Goal: Information Seeking & Learning: Learn about a topic

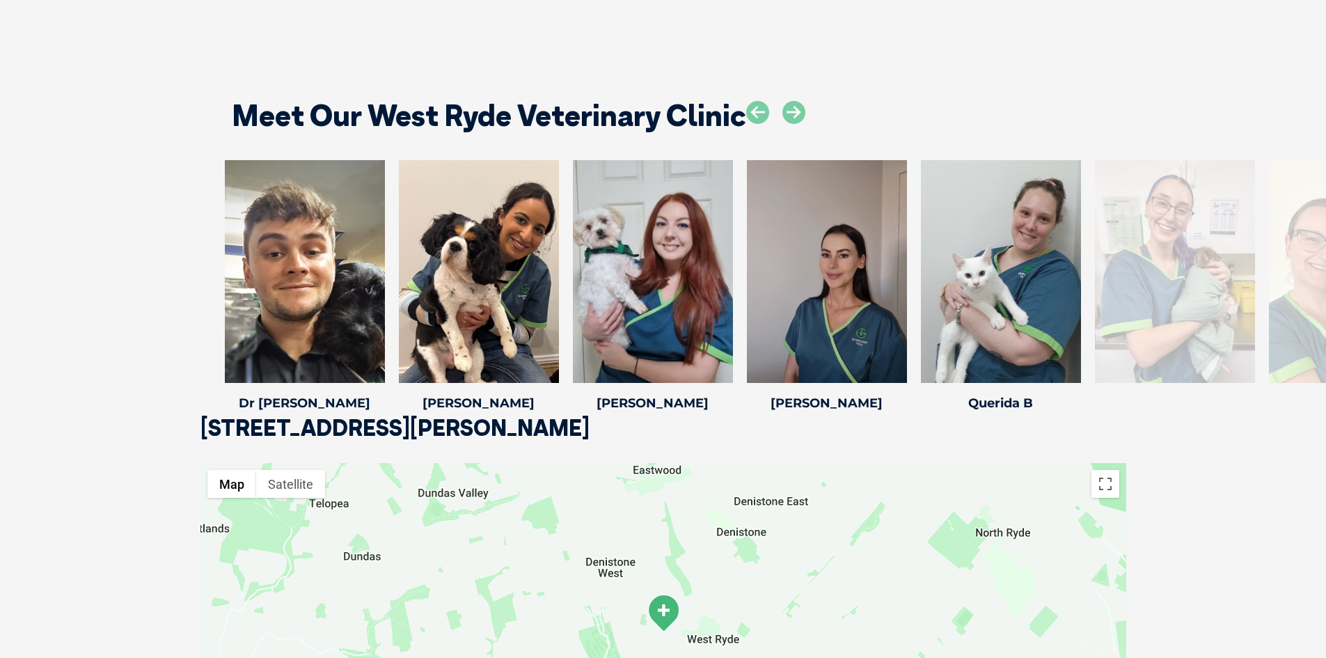
scroll to position [2019, 0]
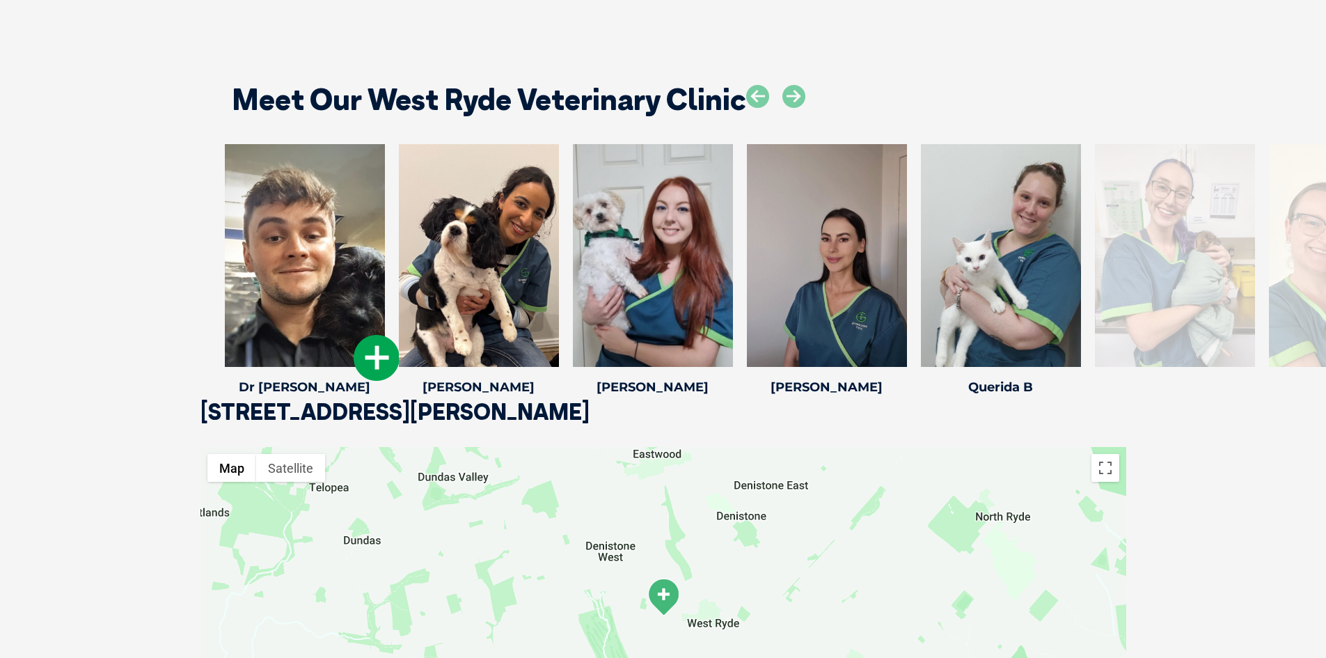
click at [323, 297] on div at bounding box center [305, 255] width 160 height 223
click at [389, 368] on icon at bounding box center [377, 358] width 46 height 46
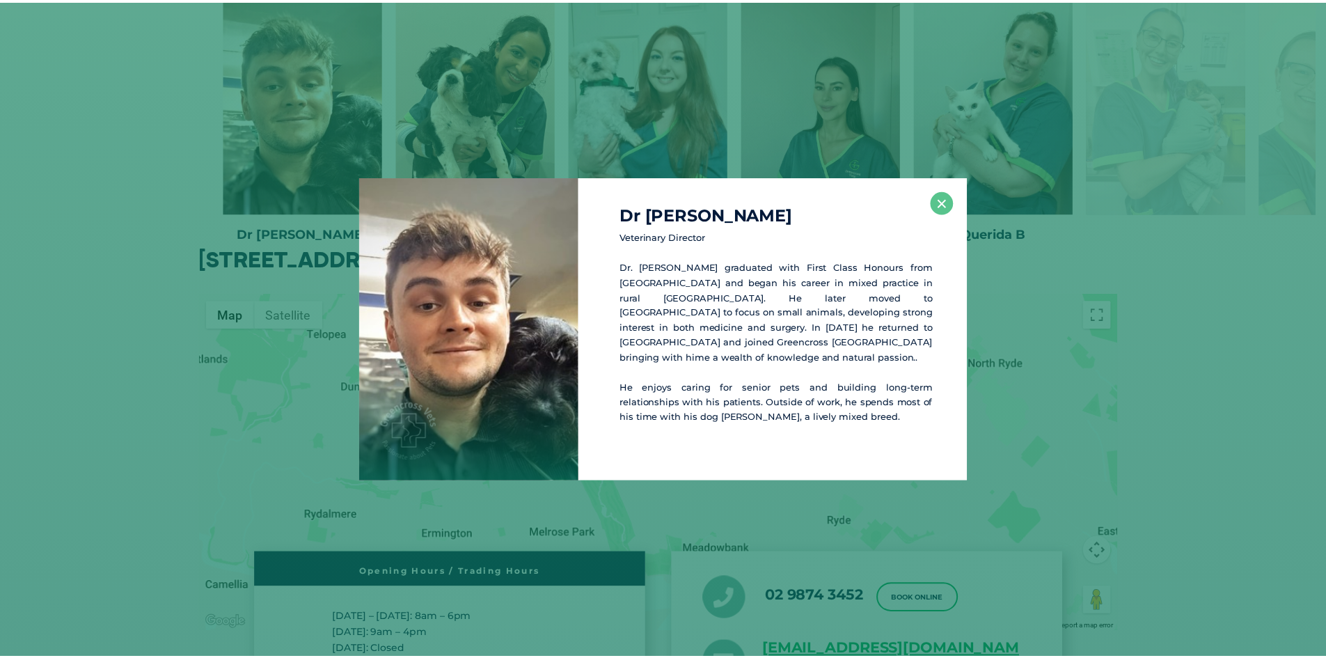
scroll to position [2173, 0]
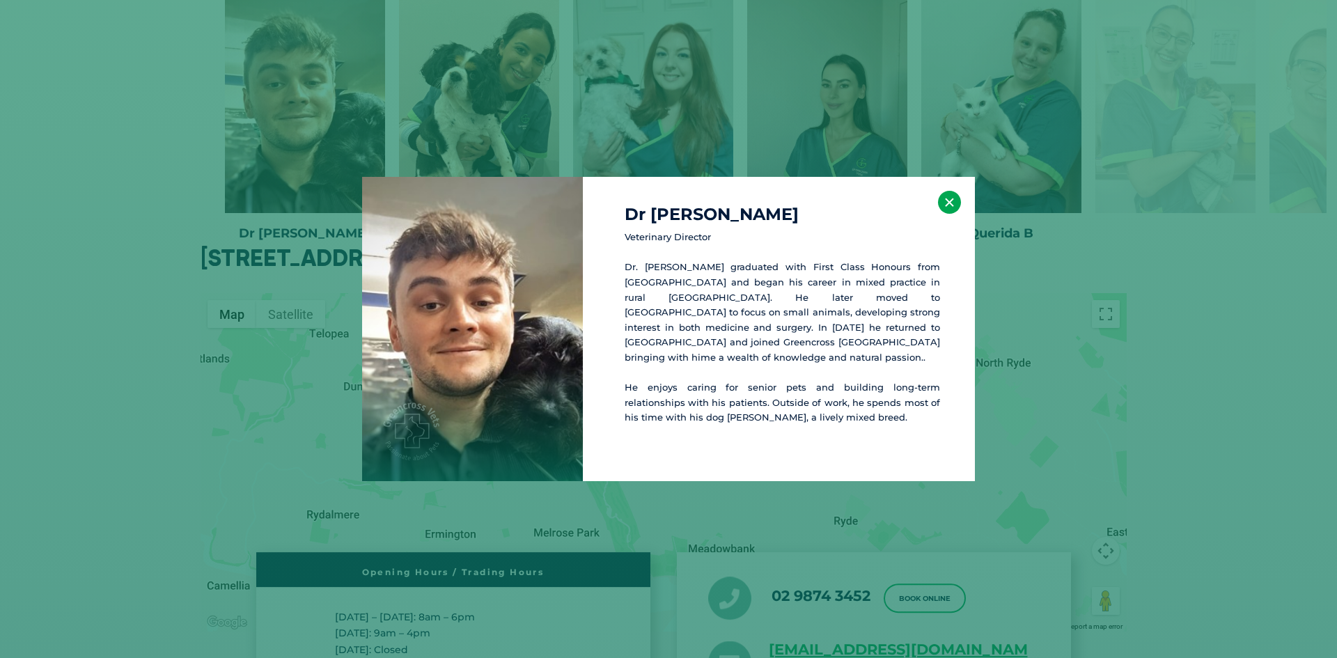
click at [948, 203] on button "×" at bounding box center [949, 202] width 23 height 23
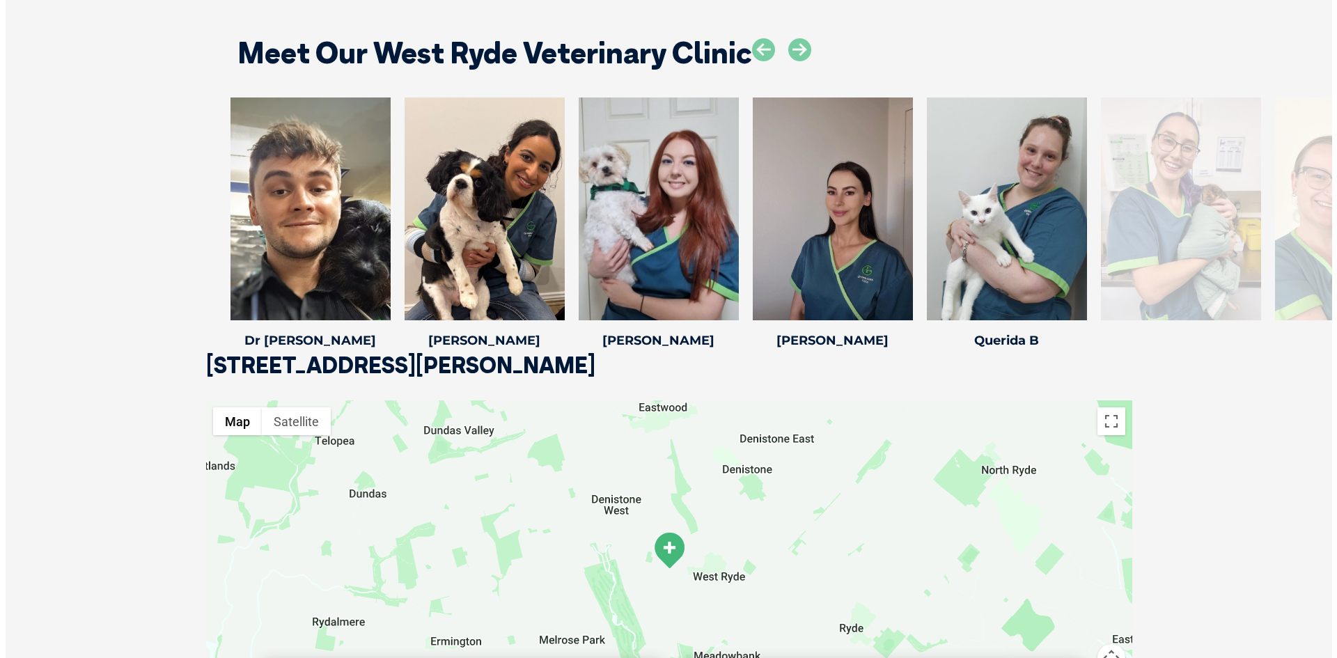
scroll to position [2034, 0]
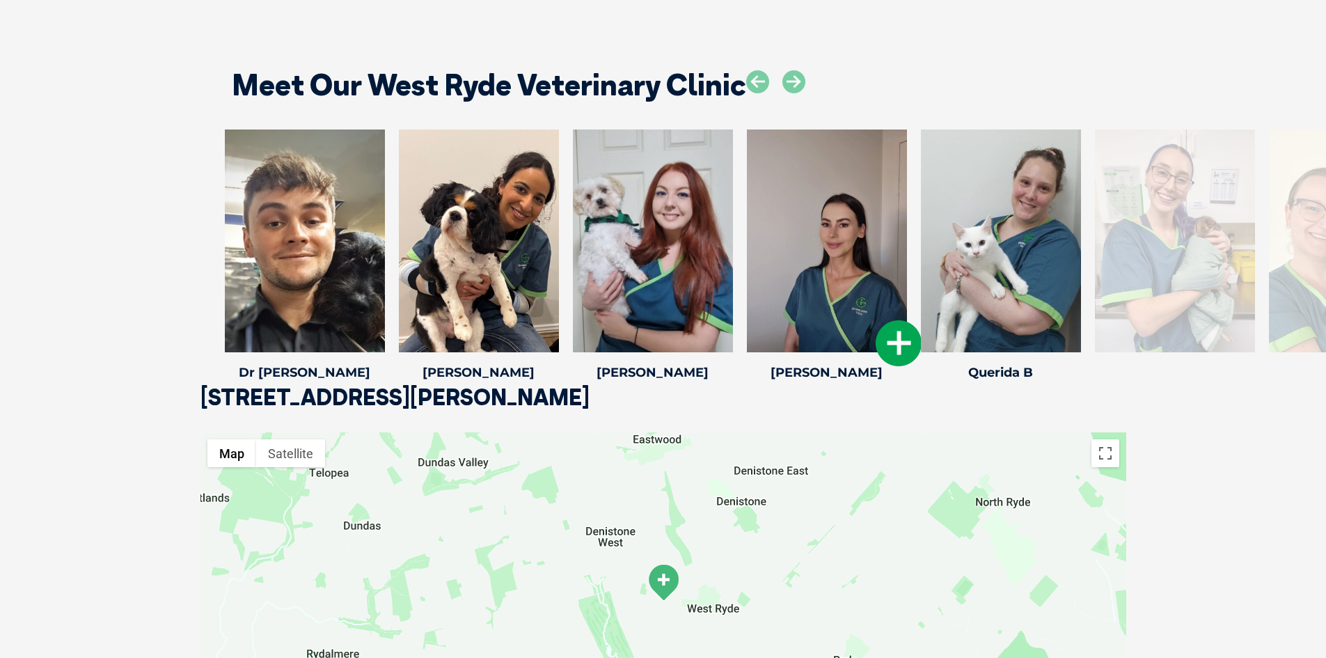
click at [794, 291] on div at bounding box center [827, 241] width 160 height 223
click at [900, 342] on icon at bounding box center [899, 343] width 46 height 46
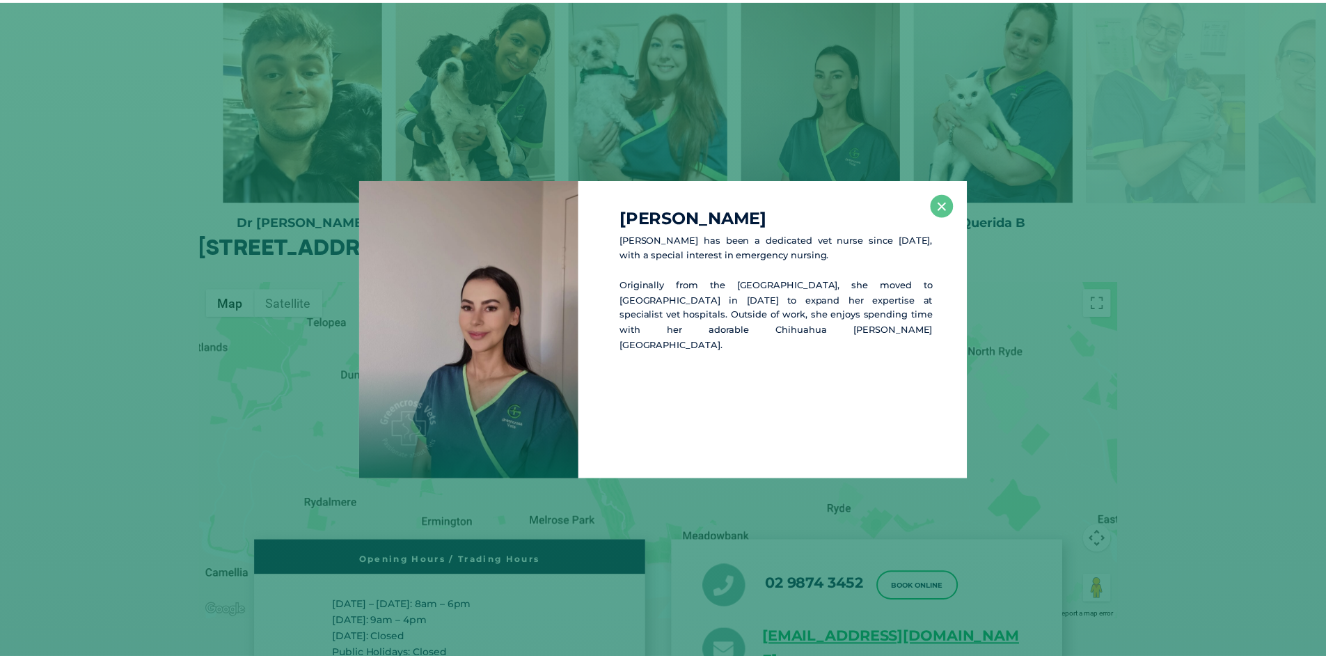
scroll to position [2188, 0]
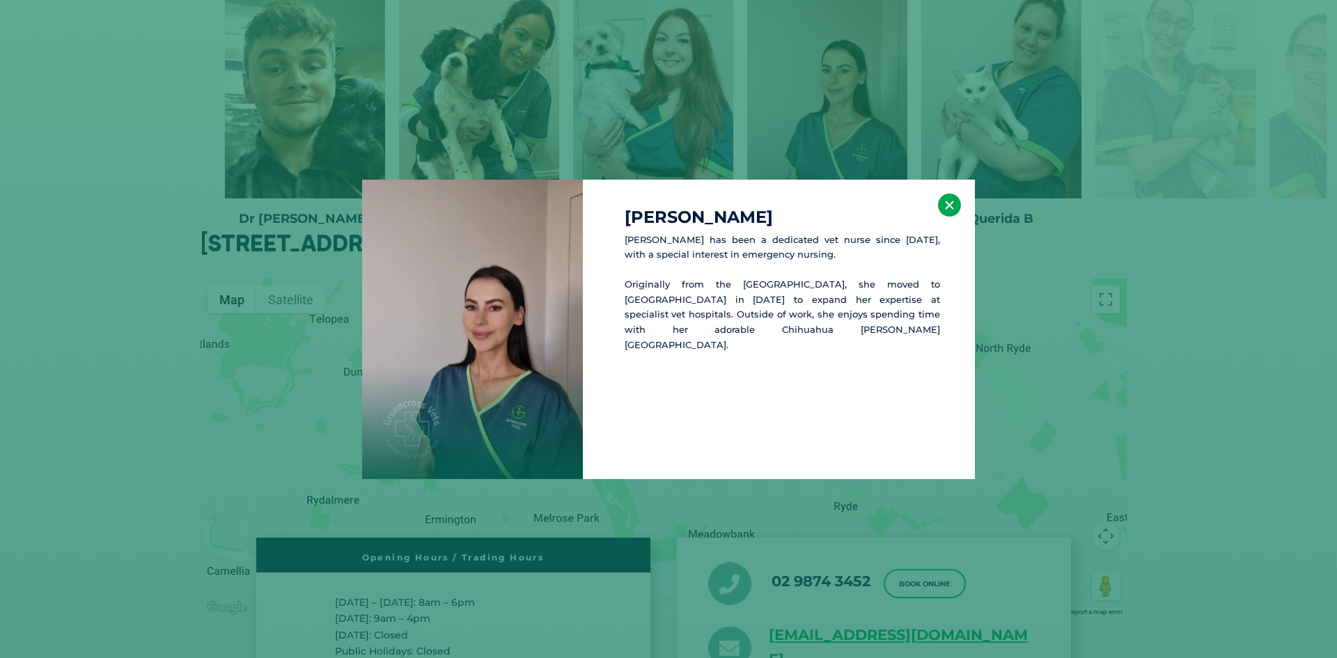
click at [957, 205] on button "×" at bounding box center [949, 205] width 23 height 23
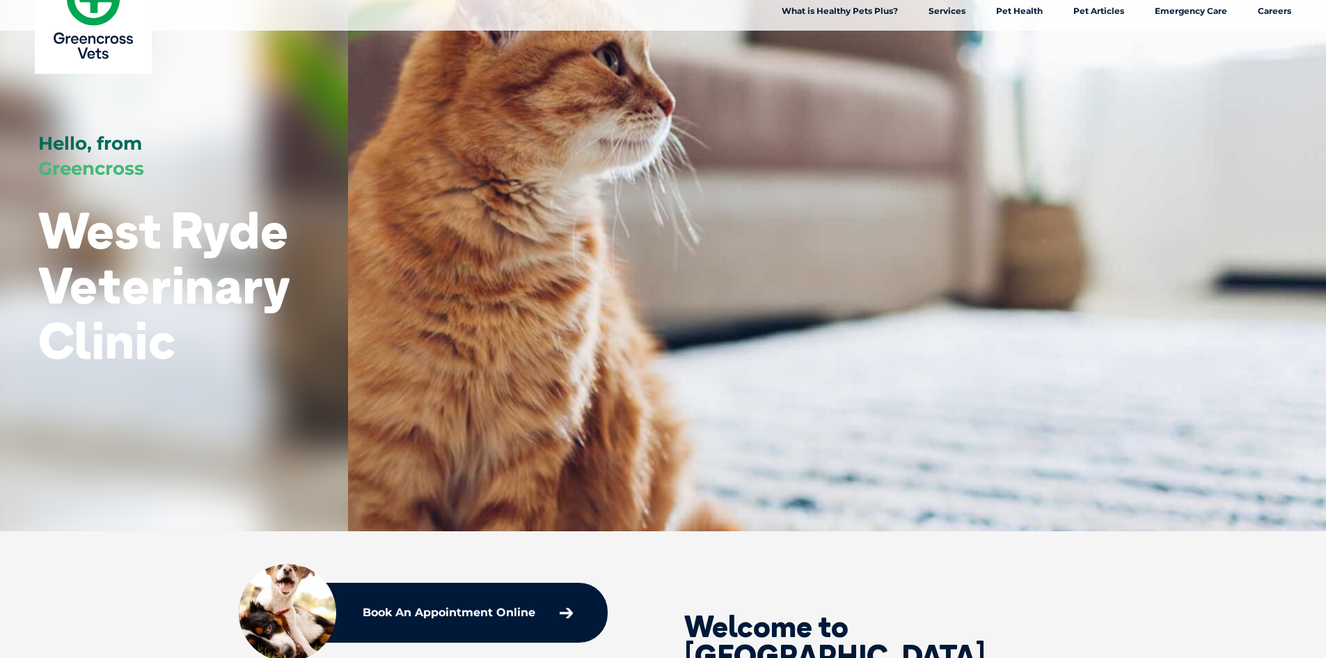
scroll to position [0, 0]
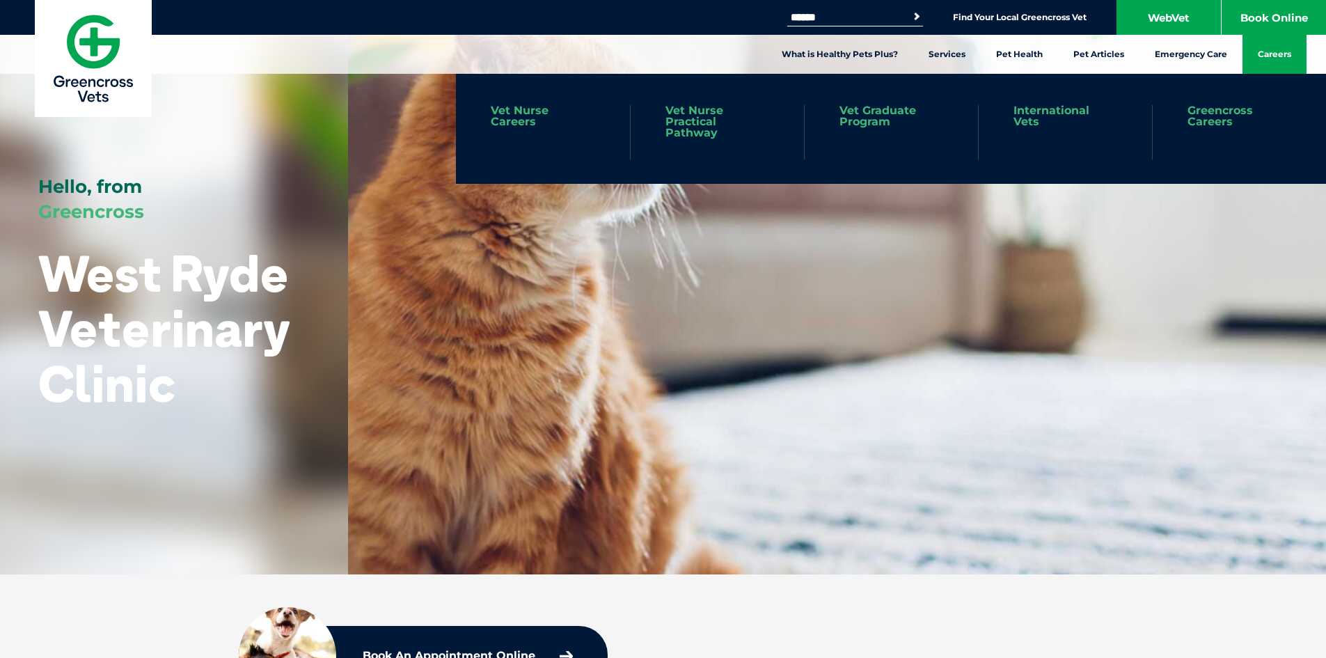
click at [1285, 56] on link "Careers" at bounding box center [1275, 54] width 64 height 39
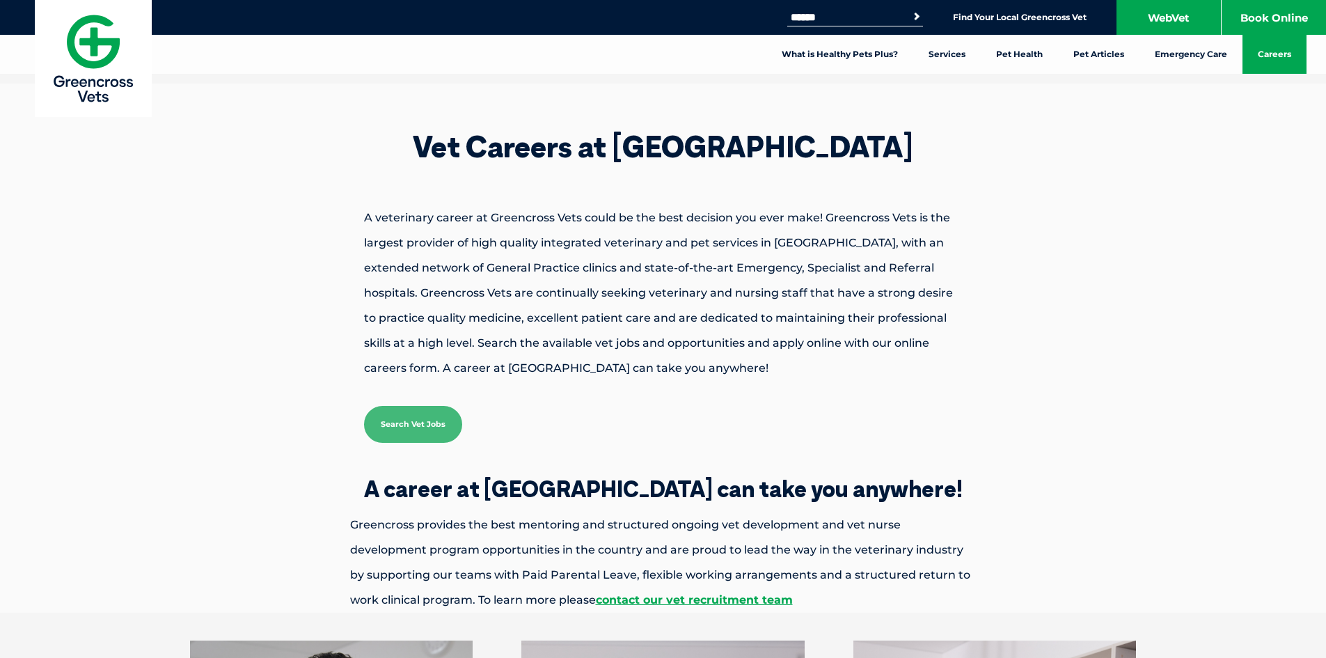
click at [416, 428] on link "Search Vet Jobs" at bounding box center [413, 424] width 98 height 37
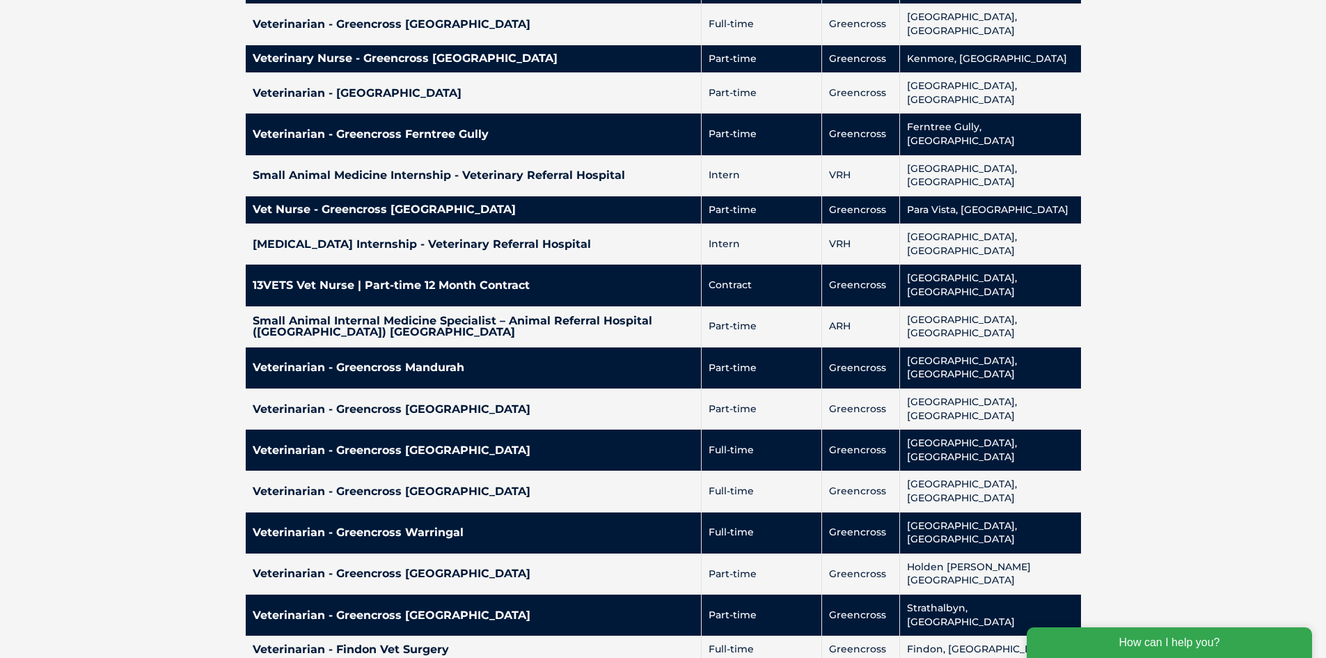
scroll to position [2298, 0]
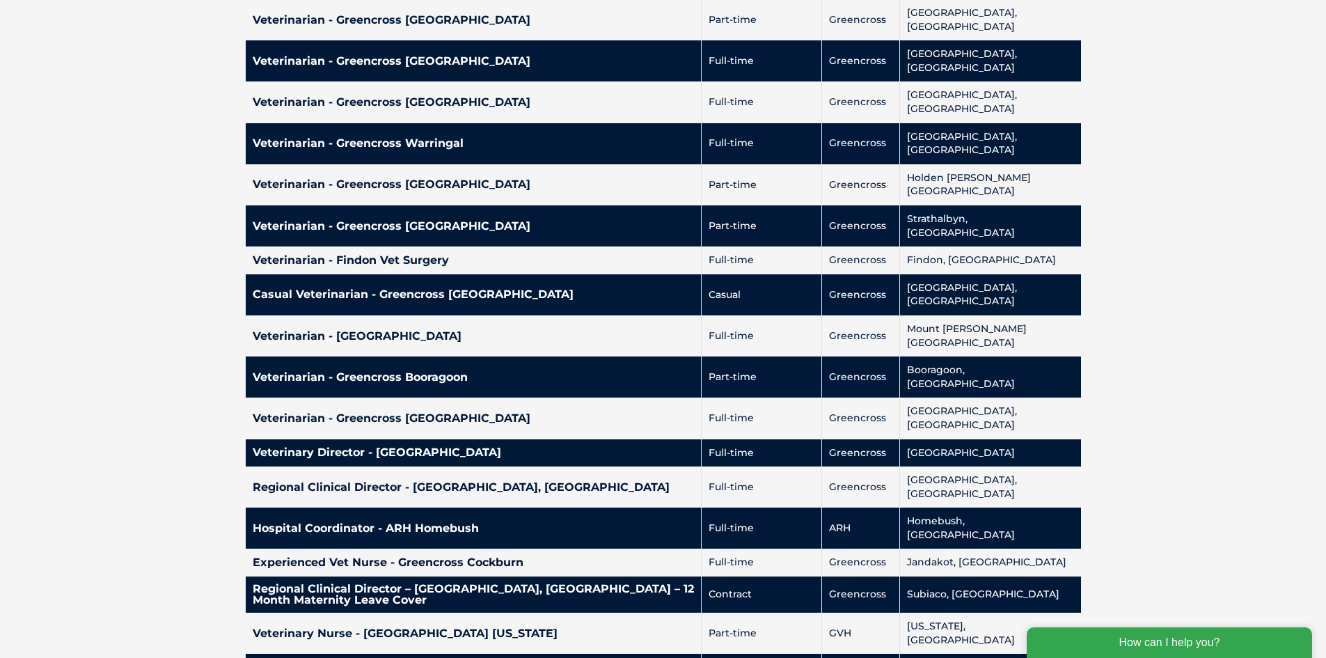
scroll to position [2640, 0]
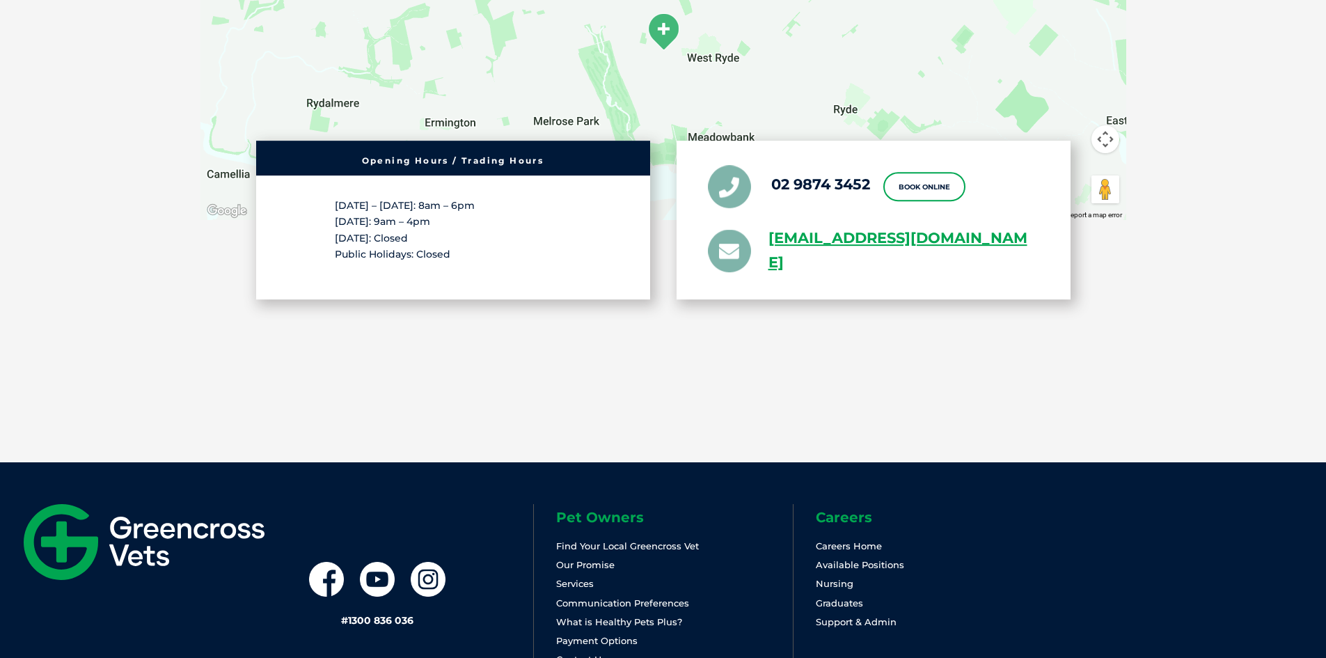
scroll to position [2702, 0]
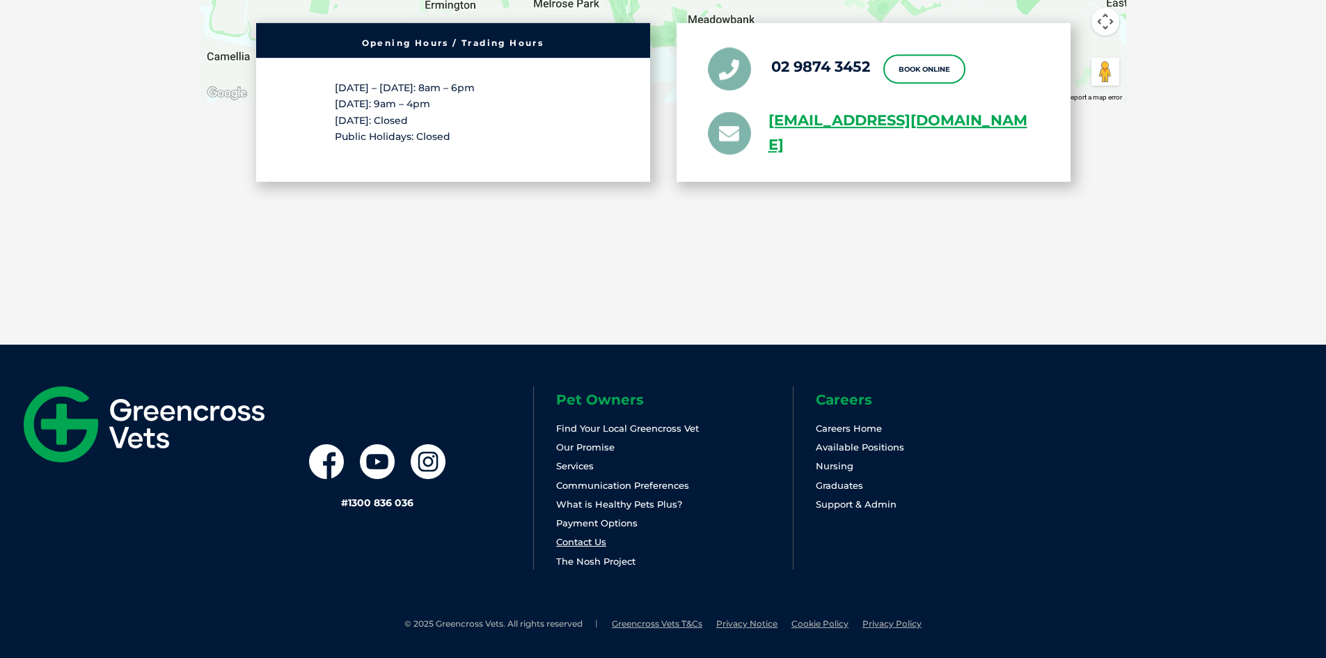
click at [567, 538] on link "Contact Us" at bounding box center [581, 541] width 50 height 11
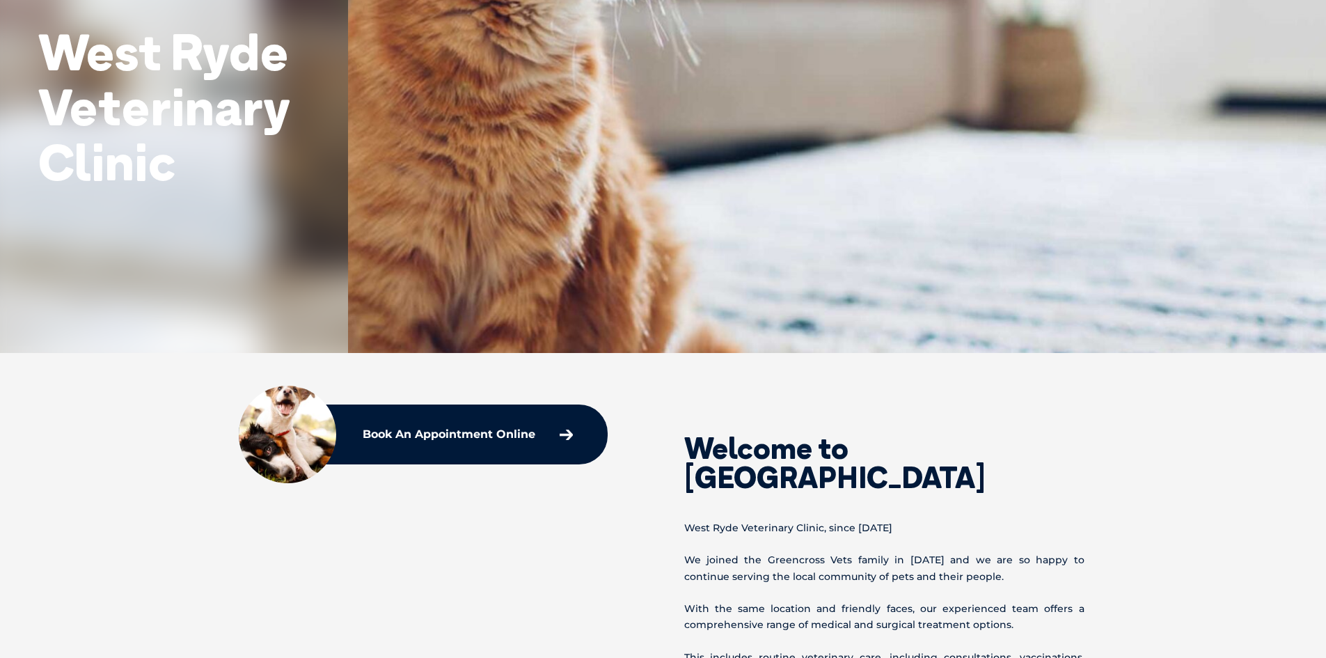
scroll to position [0, 0]
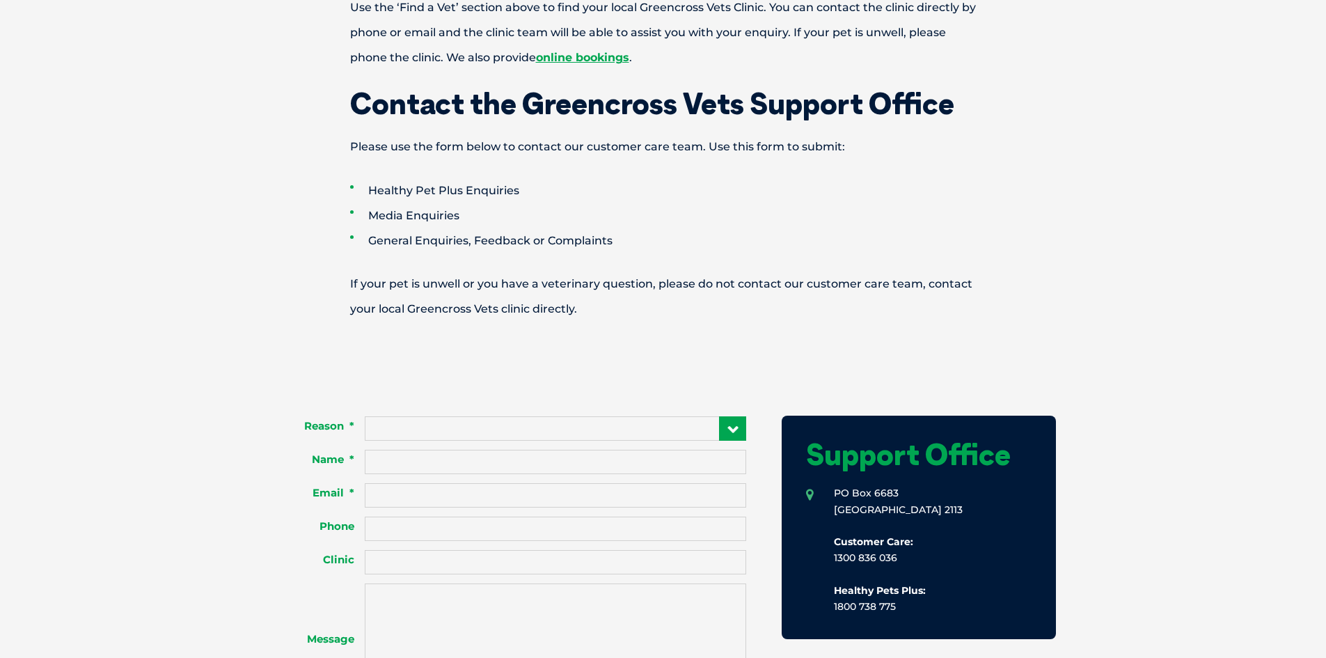
scroll to position [696, 0]
